Goal: Task Accomplishment & Management: Manage account settings

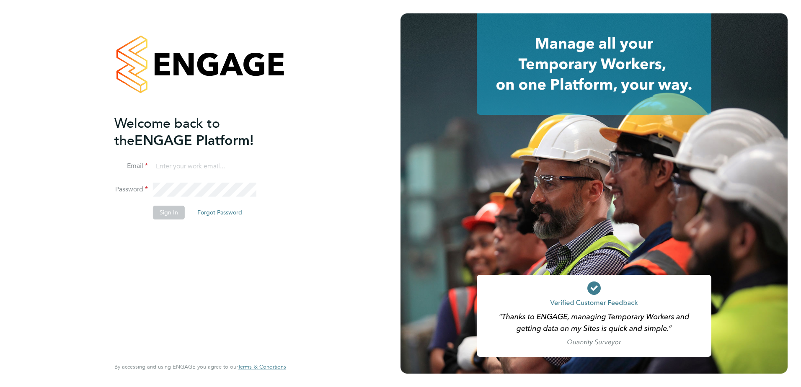
type input "kevin.shannon@vistry.co.uk"
click at [168, 213] on button "Sign In" at bounding box center [169, 212] width 32 height 13
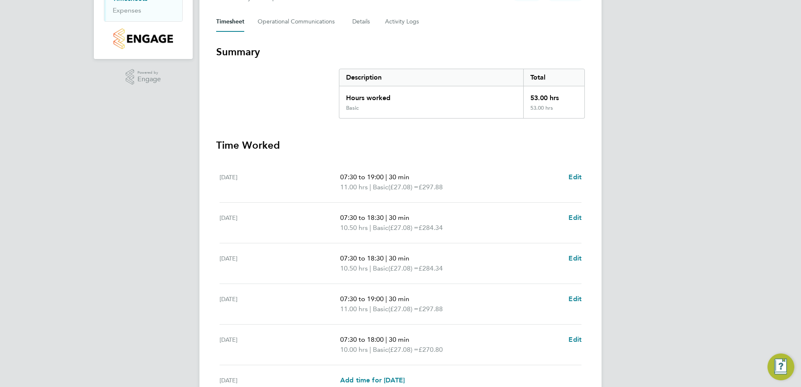
scroll to position [225, 0]
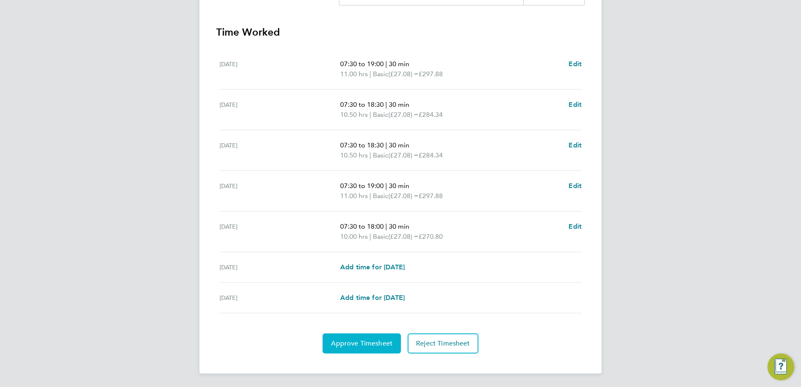
click at [357, 342] on span "Approve Timesheet" at bounding box center [362, 343] width 62 height 8
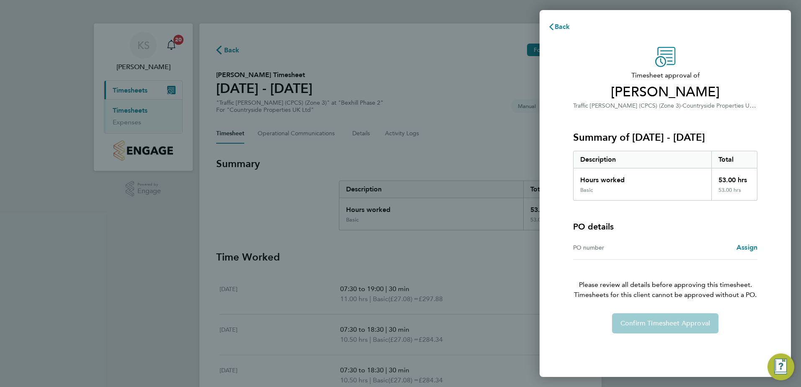
click at [639, 321] on div "Confirm Timesheet Approval" at bounding box center [665, 323] width 204 height 20
click at [671, 322] on div "Confirm Timesheet Approval" at bounding box center [665, 323] width 204 height 20
click at [456, 159] on div "Back Timesheet approval of Samuel Offei Traffic Marshall (CPCS) (Zone 3) · Coun…" at bounding box center [400, 193] width 801 height 387
click at [559, 23] on span "Back" at bounding box center [563, 27] width 16 height 8
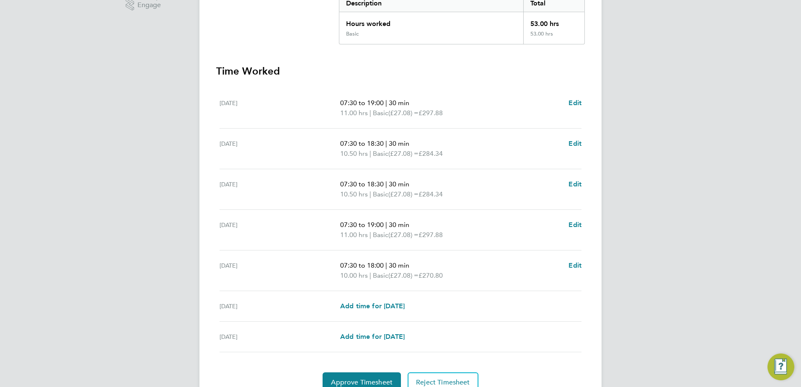
scroll to position [225, 0]
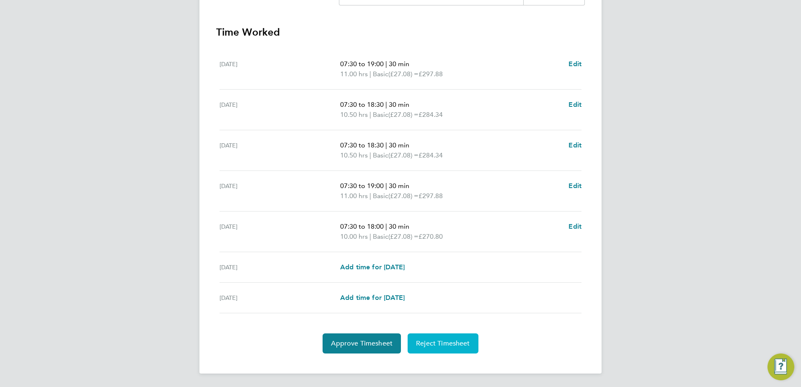
click at [433, 341] on span "Reject Timesheet" at bounding box center [443, 343] width 54 height 8
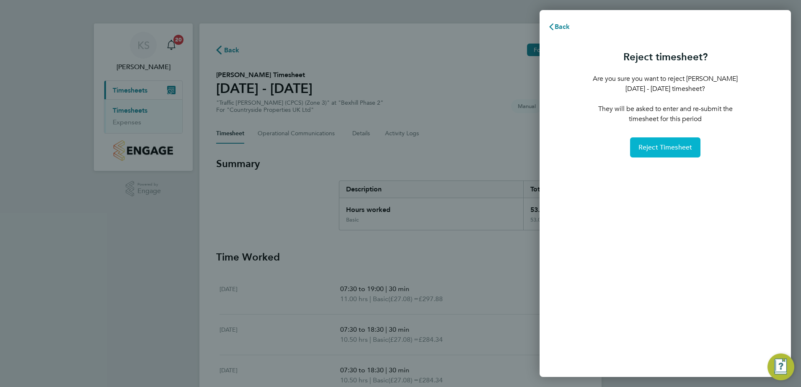
click at [662, 149] on span "Reject Timesheet" at bounding box center [666, 147] width 54 height 8
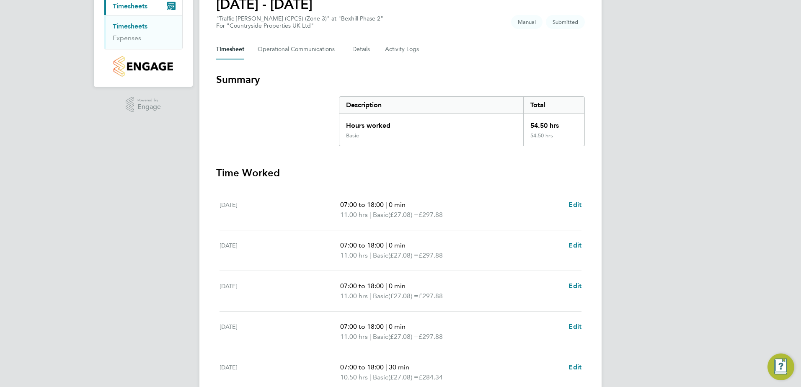
scroll to position [210, 0]
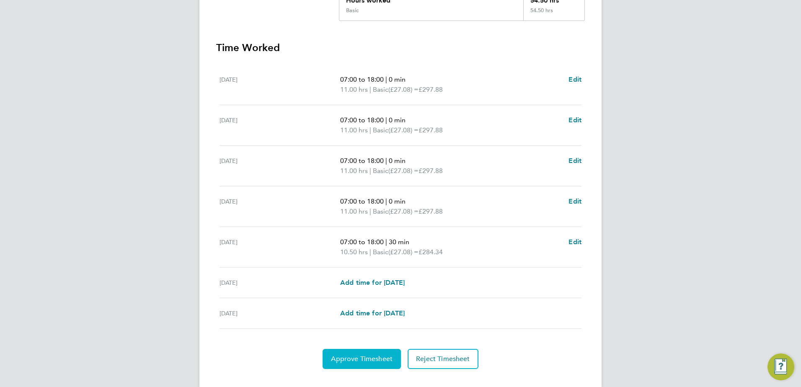
click at [355, 359] on span "Approve Timesheet" at bounding box center [362, 359] width 62 height 8
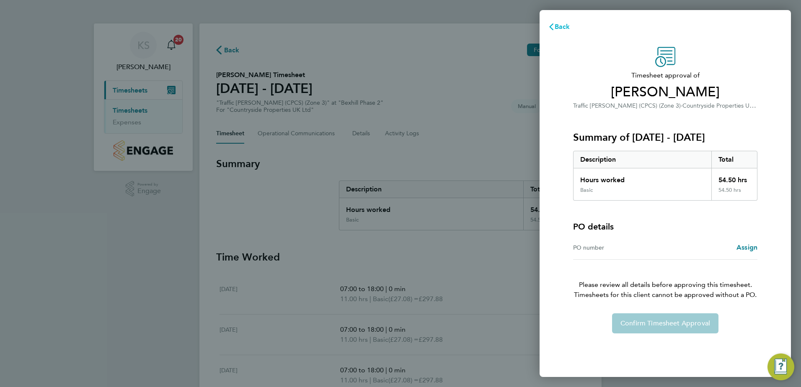
click at [562, 28] on span "Back" at bounding box center [563, 27] width 16 height 8
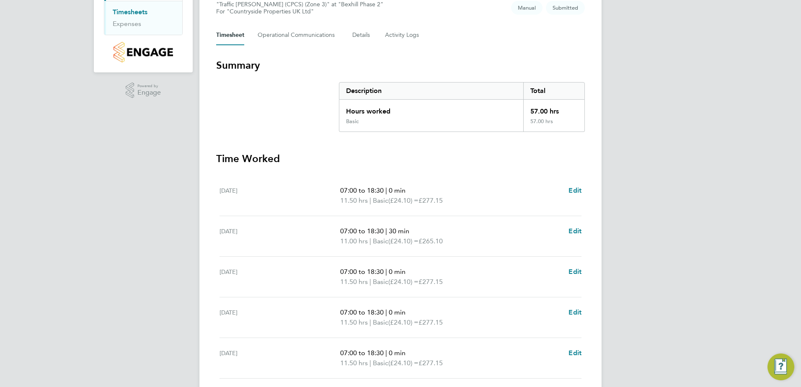
scroll to position [210, 0]
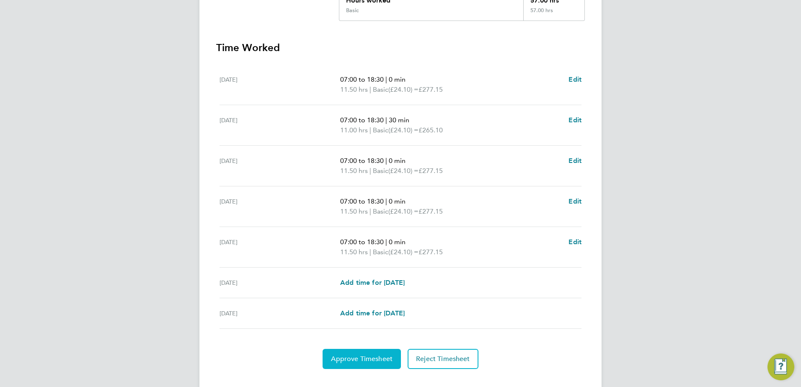
click at [377, 358] on span "Approve Timesheet" at bounding box center [362, 359] width 62 height 8
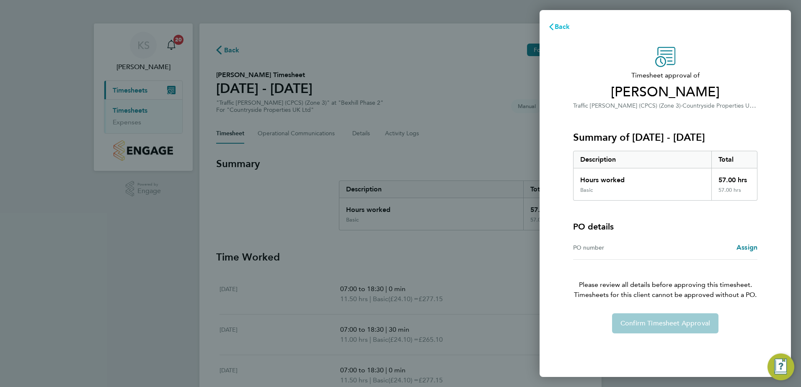
click at [559, 25] on span "Back" at bounding box center [563, 27] width 16 height 8
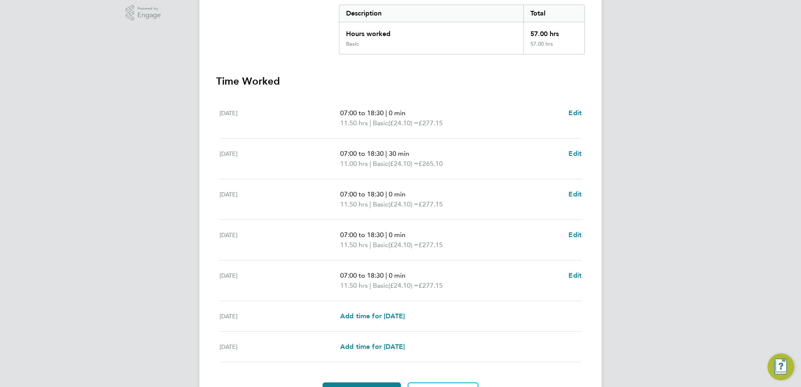
scroll to position [225, 0]
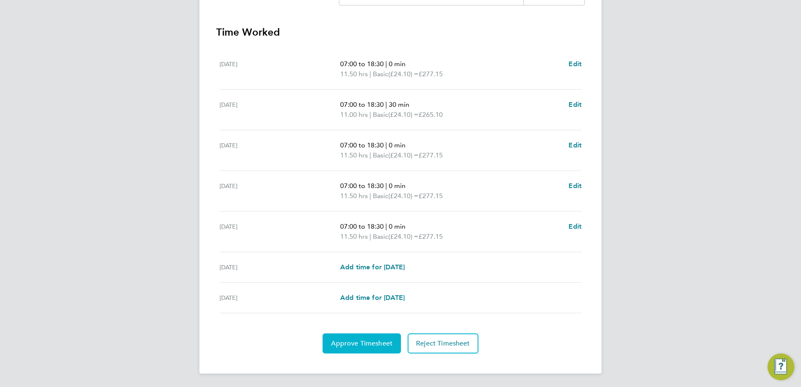
click at [370, 344] on span "Approve Timesheet" at bounding box center [362, 343] width 62 height 8
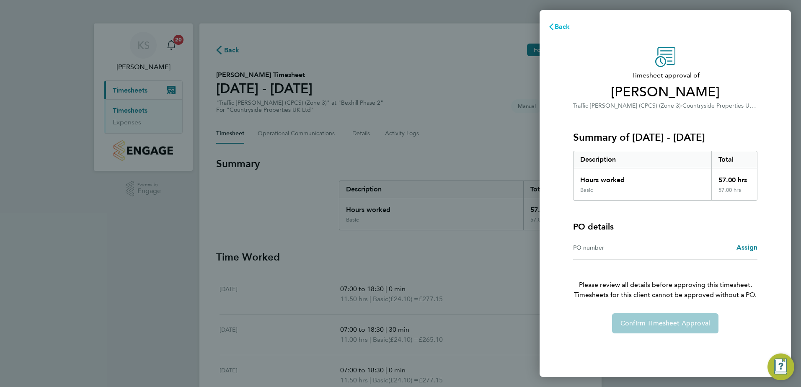
click at [559, 23] on span "Back" at bounding box center [563, 27] width 16 height 8
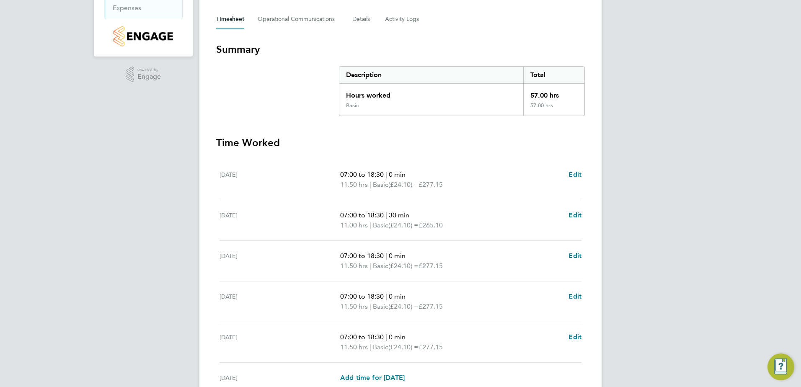
scroll to position [225, 0]
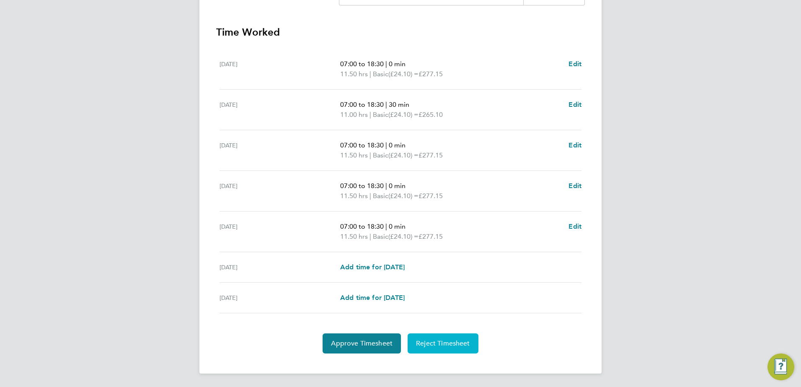
click at [433, 343] on span "Reject Timesheet" at bounding box center [443, 343] width 54 height 8
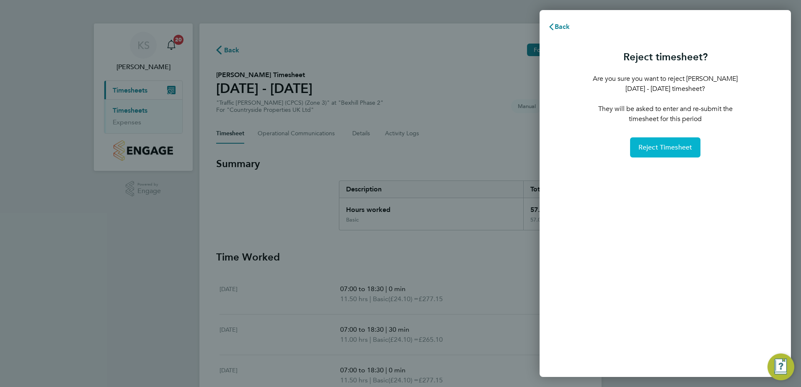
click at [655, 144] on span "Reject Timesheet" at bounding box center [666, 147] width 54 height 8
